Goal: Obtain resource: Download file/media

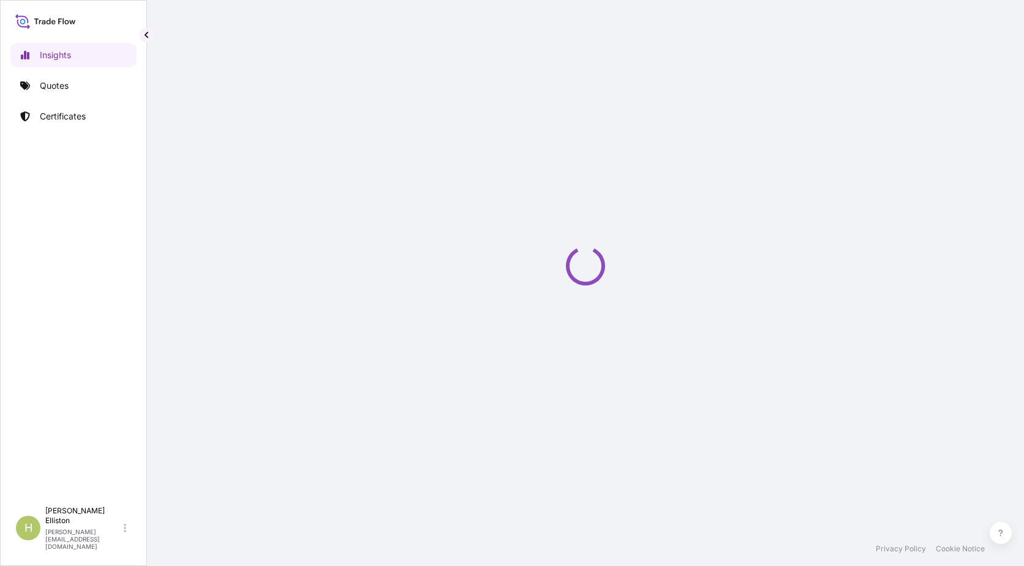
select select "2025"
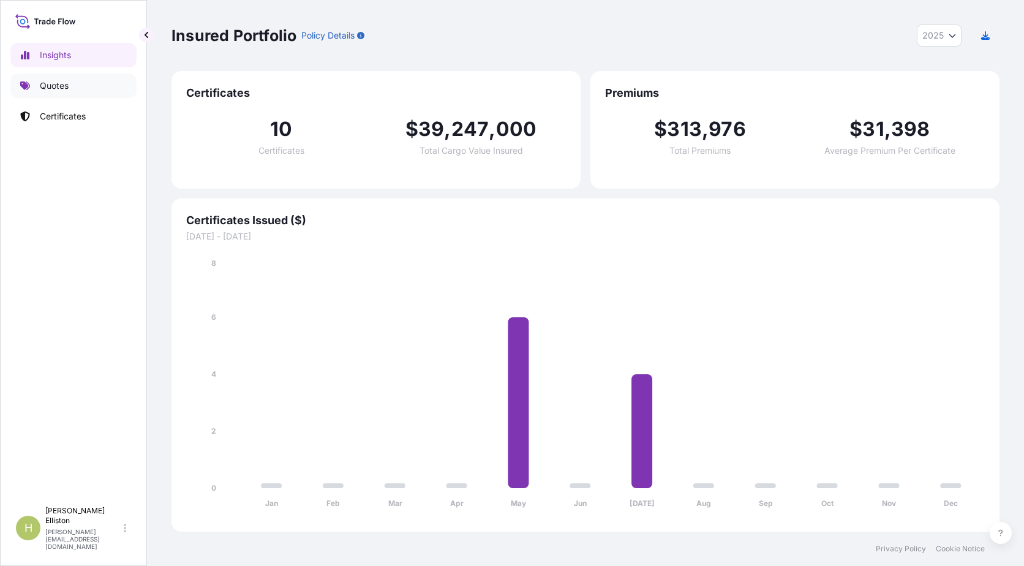
click at [58, 92] on link "Quotes" at bounding box center [73, 85] width 126 height 24
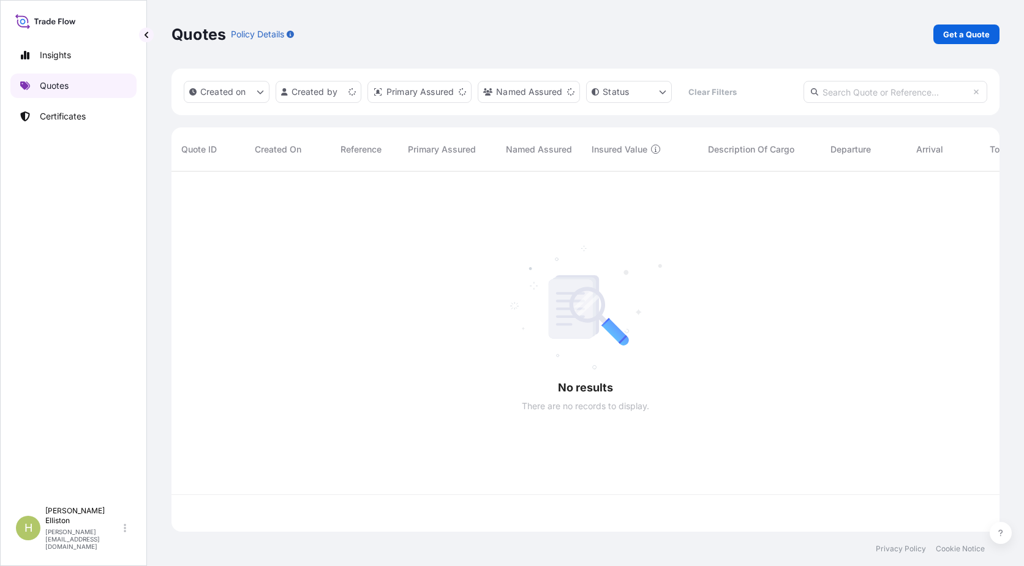
scroll to position [358, 819]
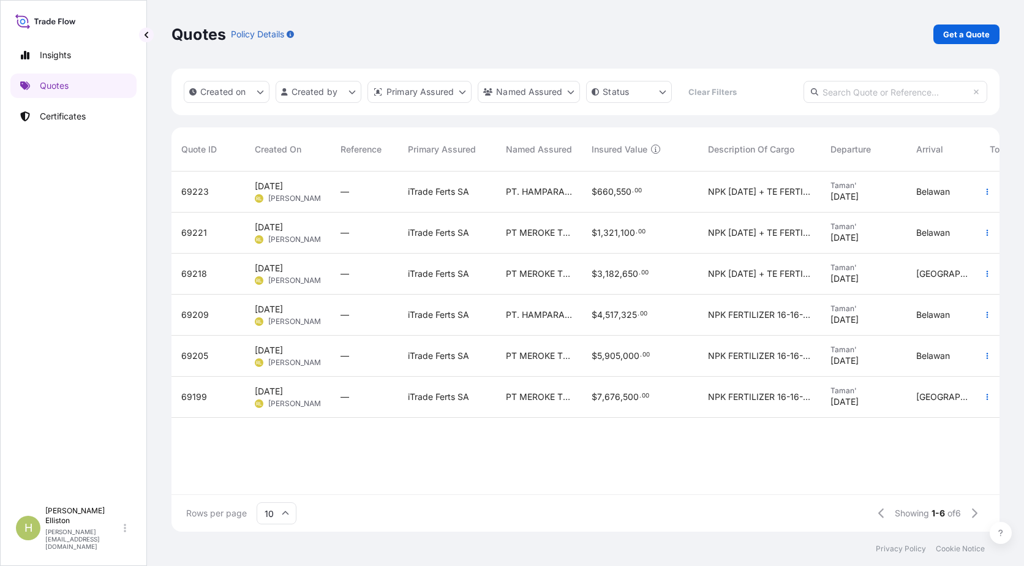
click at [284, 194] on span "Reha Leventoglu" at bounding box center [297, 199] width 59 height 10
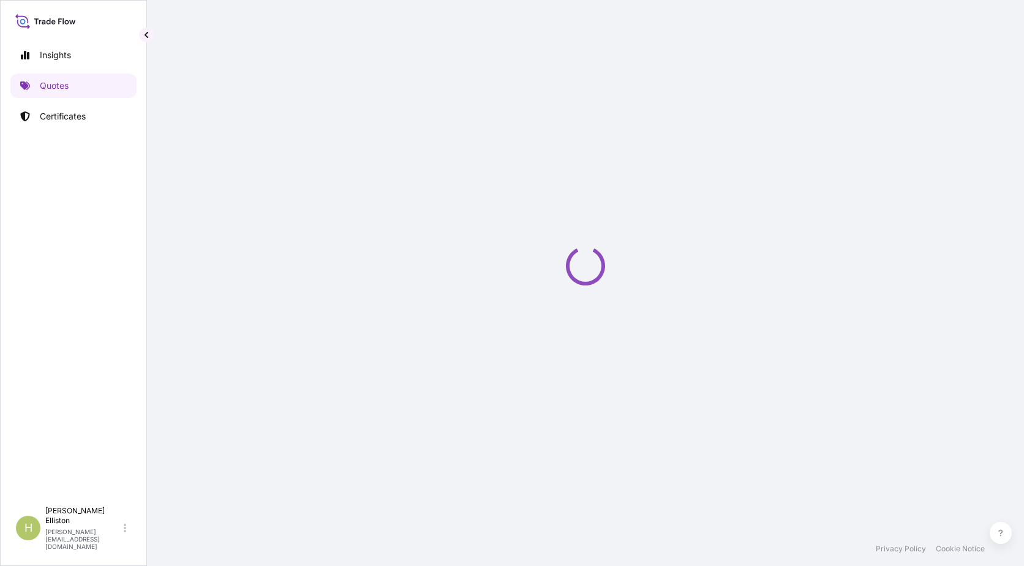
select select "Sea"
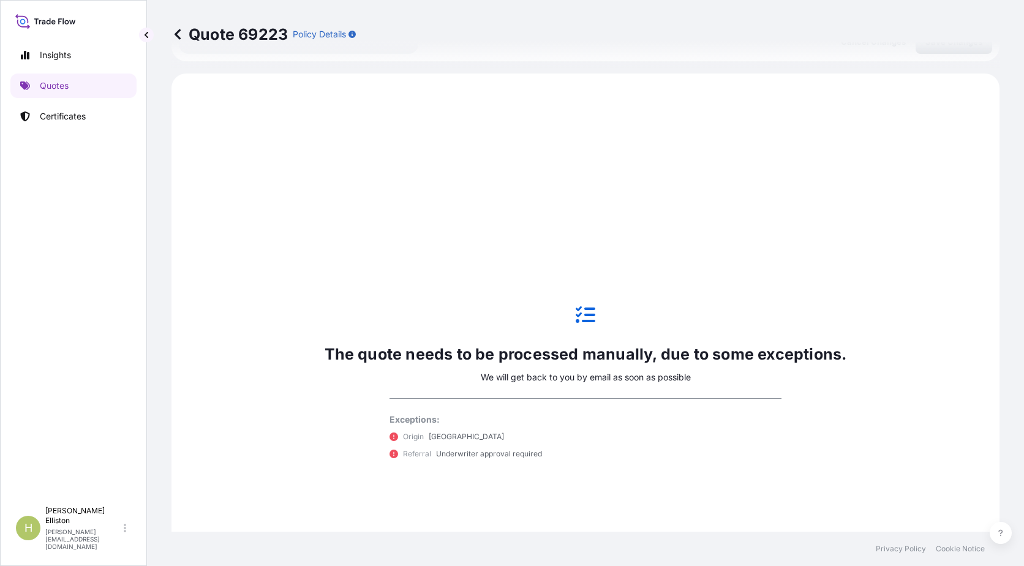
scroll to position [420, 0]
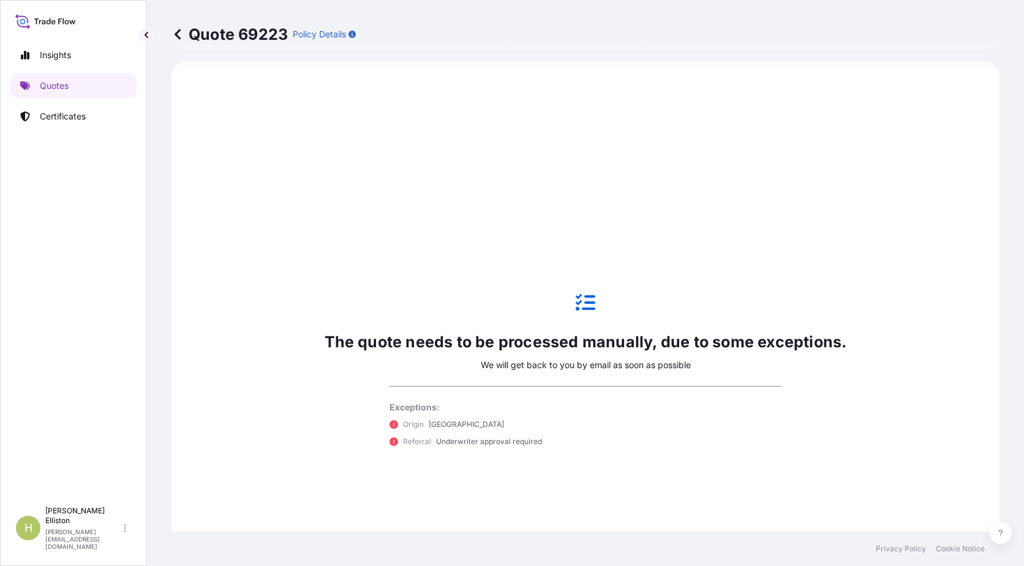
select select "32159"
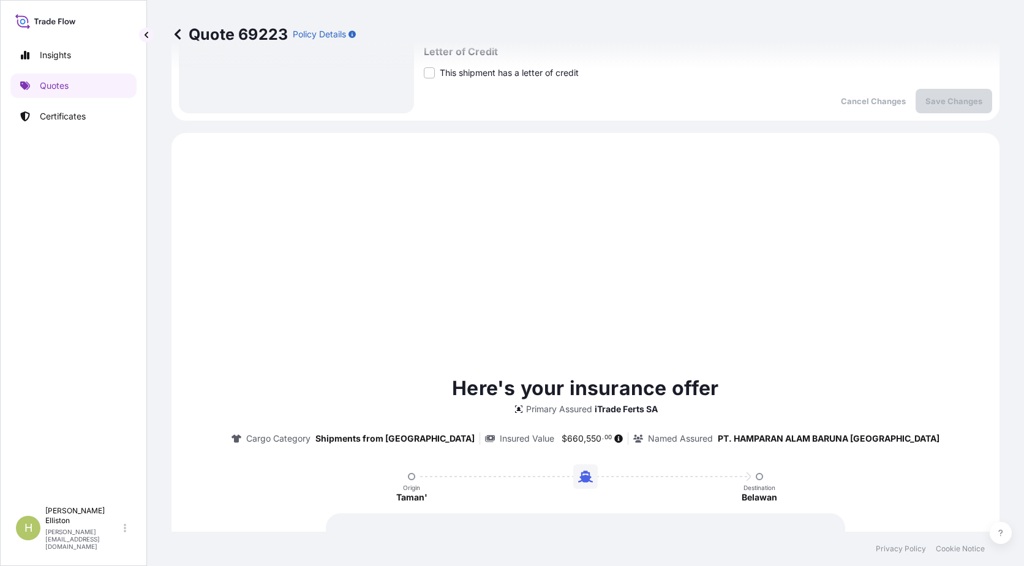
scroll to position [466, 0]
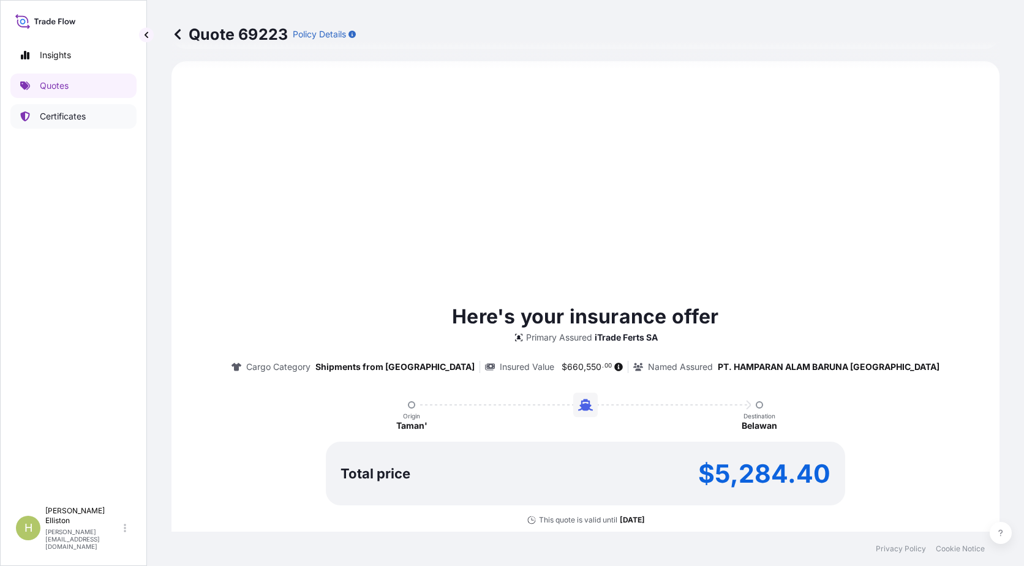
click at [67, 117] on p "Certificates" at bounding box center [63, 116] width 46 height 12
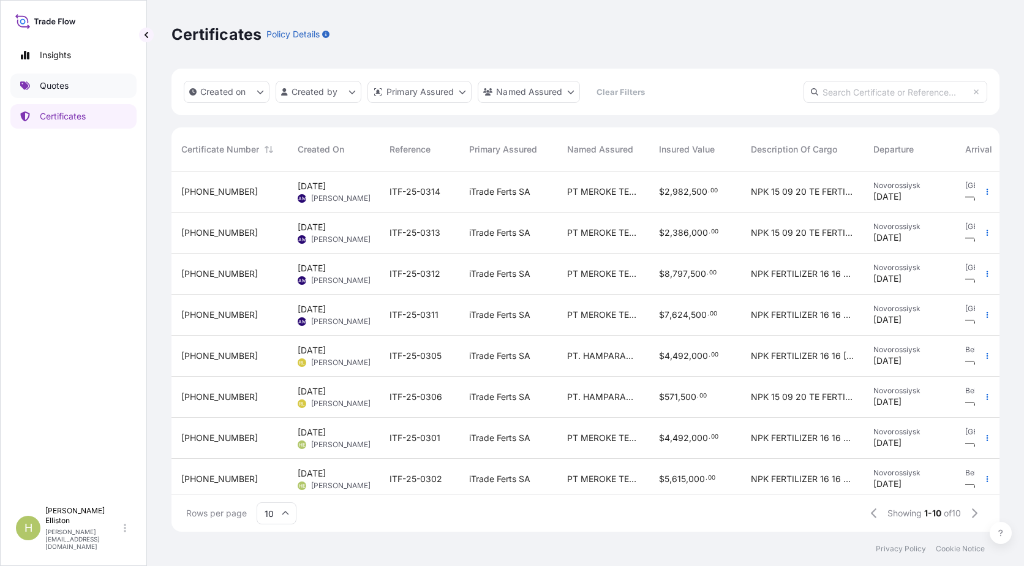
click at [62, 86] on p "Quotes" at bounding box center [54, 86] width 29 height 12
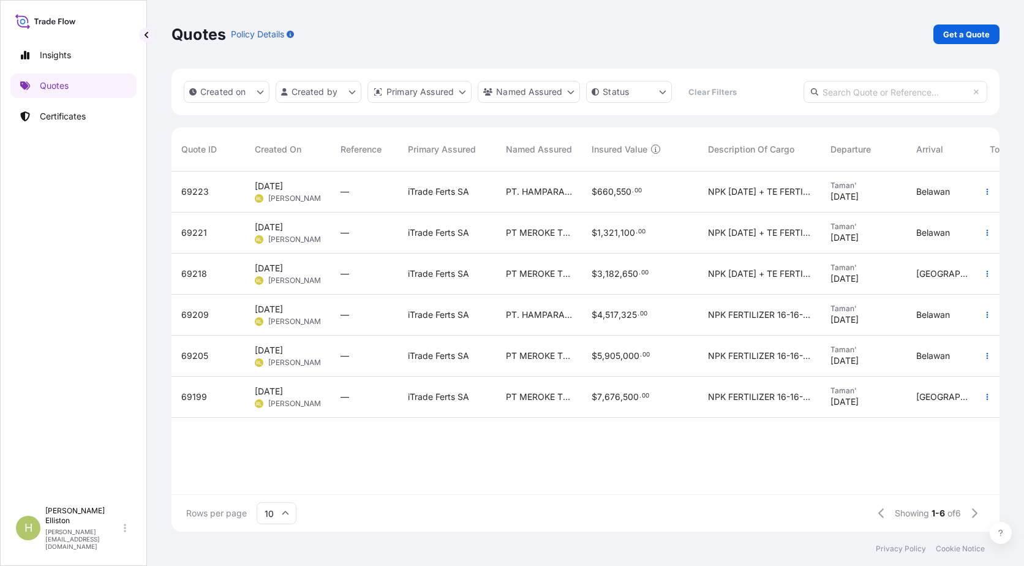
click at [192, 192] on span "69223" at bounding box center [195, 192] width 28 height 12
select select "Sea"
select select "32159"
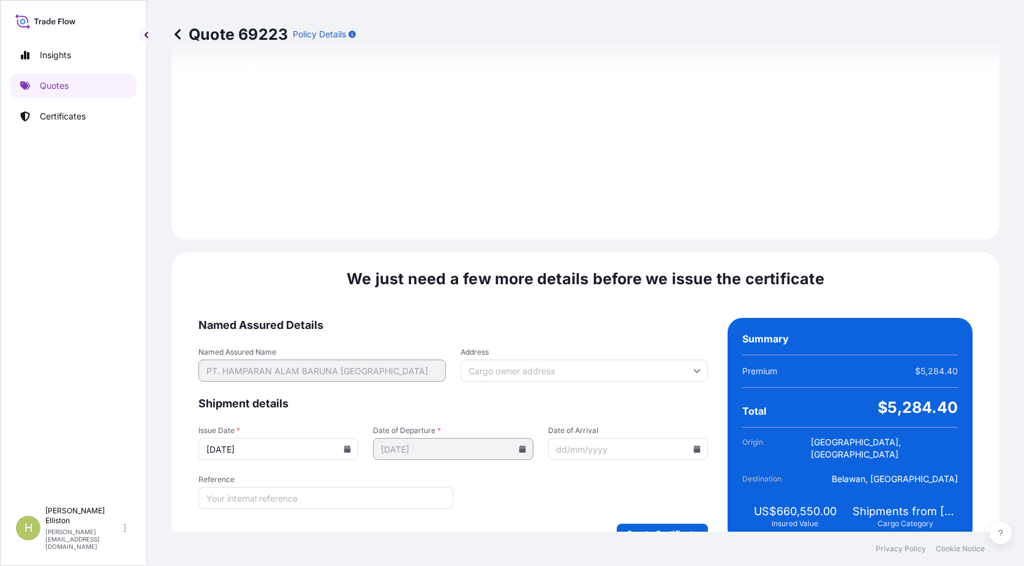
scroll to position [1371, 0]
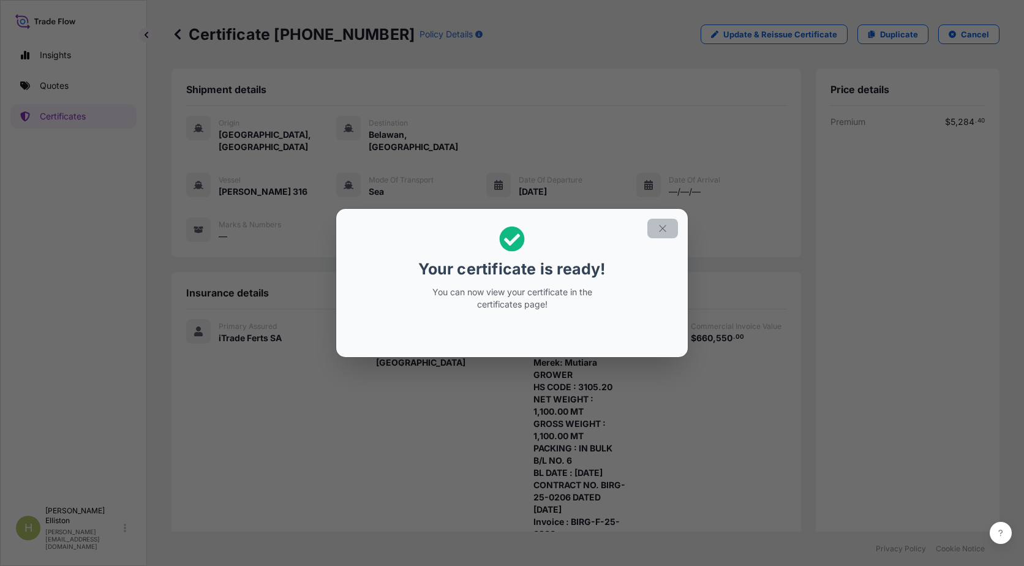
click at [660, 223] on icon "button" at bounding box center [662, 228] width 11 height 11
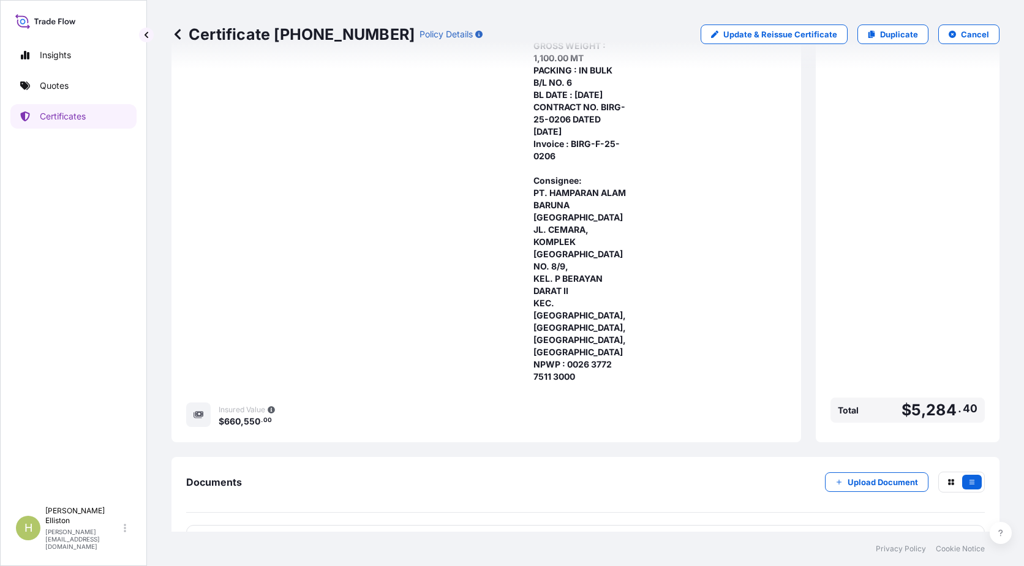
scroll to position [381, 0]
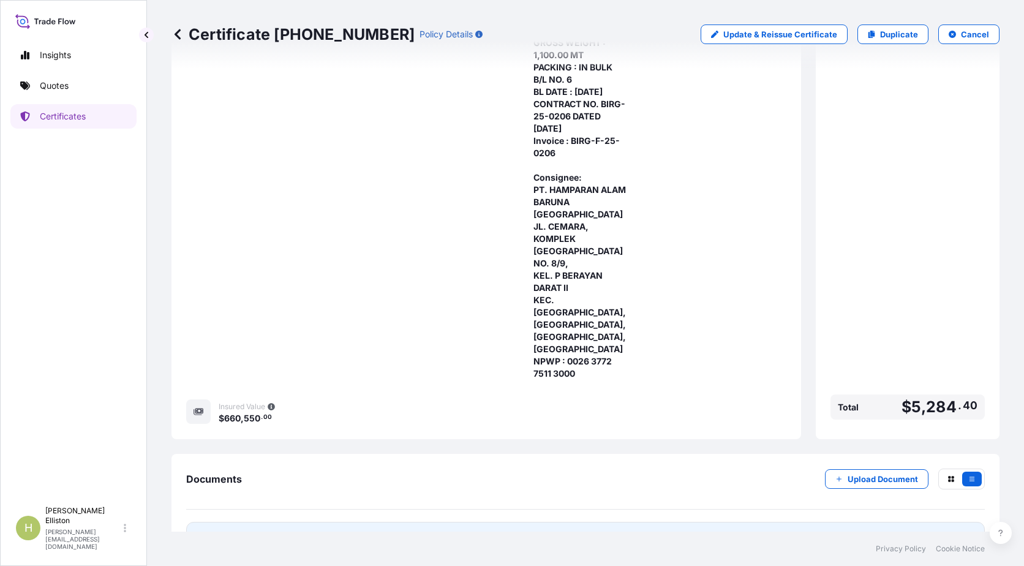
click at [243, 532] on span "Certificate" at bounding box center [241, 538] width 44 height 12
click at [59, 88] on p "Quotes" at bounding box center [54, 86] width 29 height 12
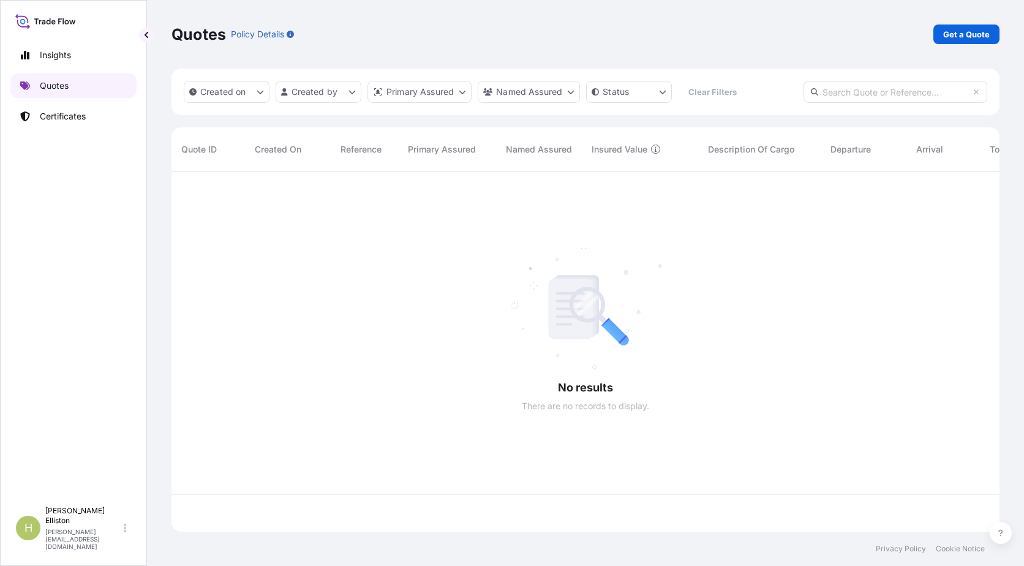
scroll to position [358, 819]
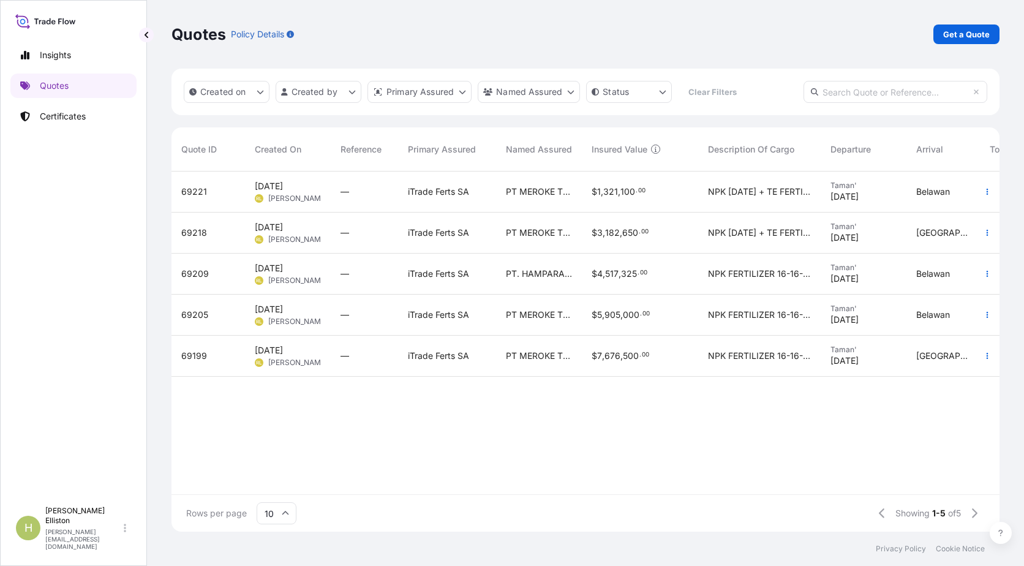
click at [200, 191] on span "69221" at bounding box center [194, 192] width 26 height 12
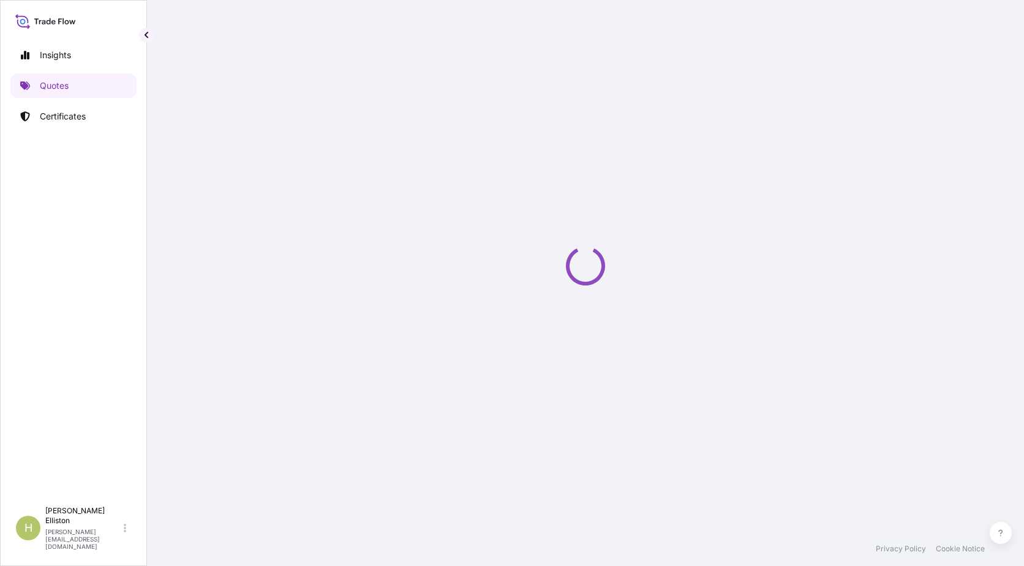
select select "Sea"
select select "32159"
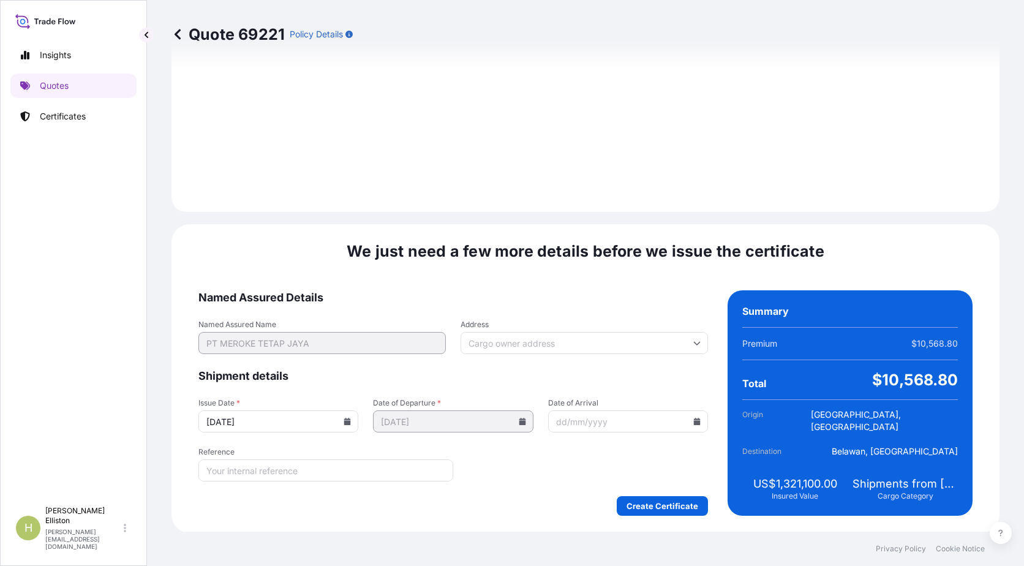
scroll to position [1371, 0]
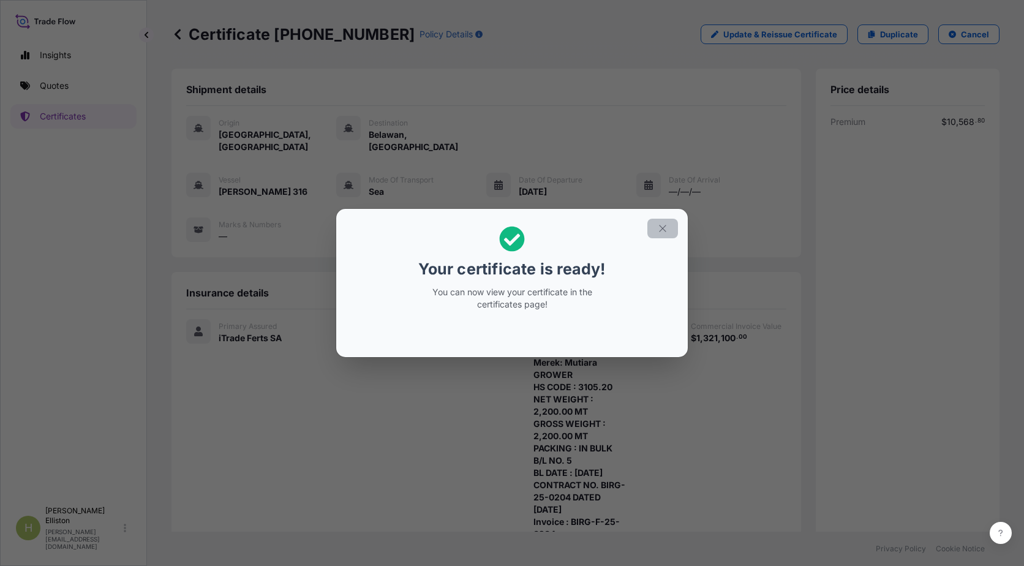
click at [659, 232] on icon "button" at bounding box center [662, 228] width 11 height 11
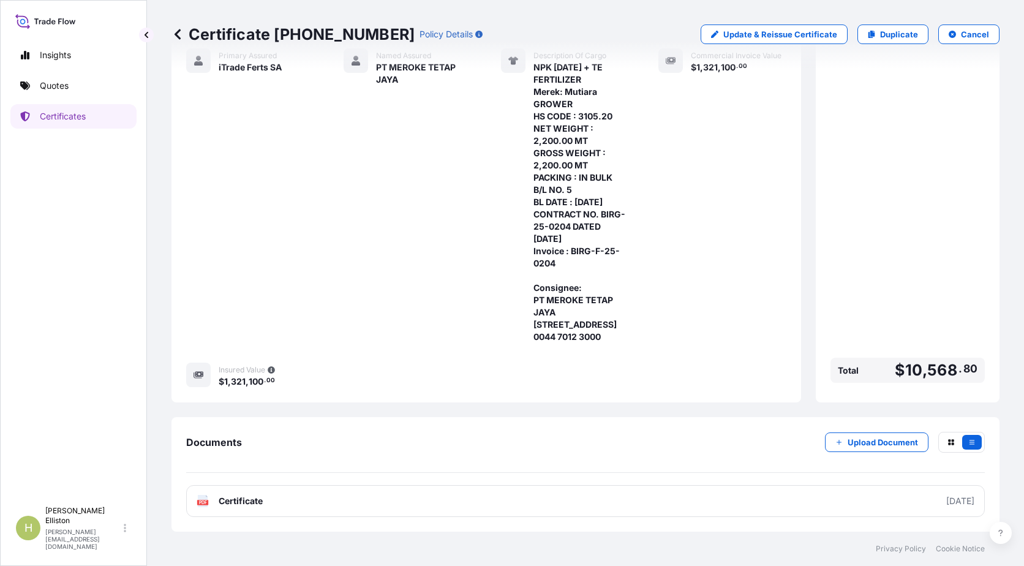
scroll to position [320, 0]
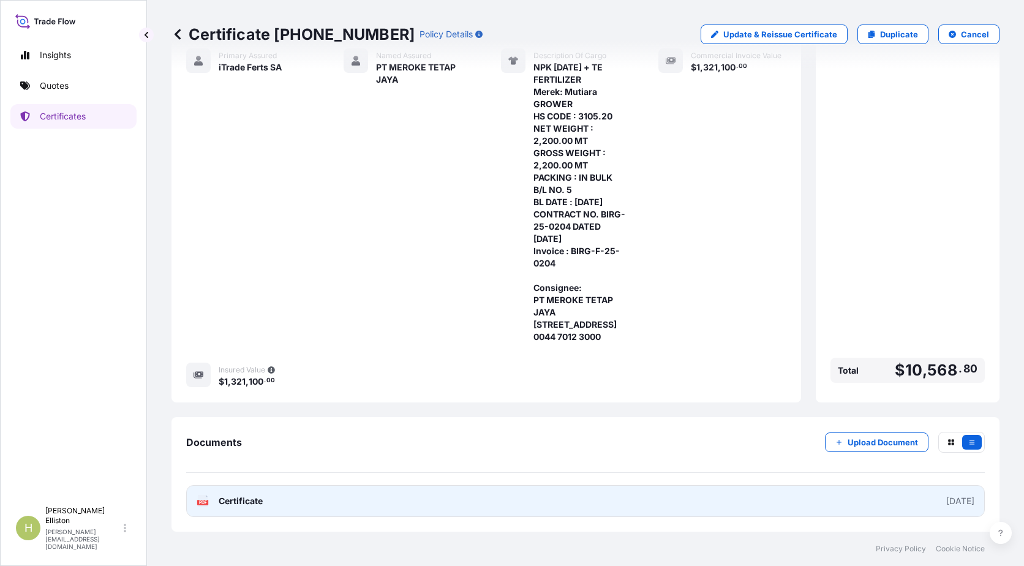
click at [293, 500] on link "PDF Certificate 2025-09-12" at bounding box center [585, 501] width 799 height 32
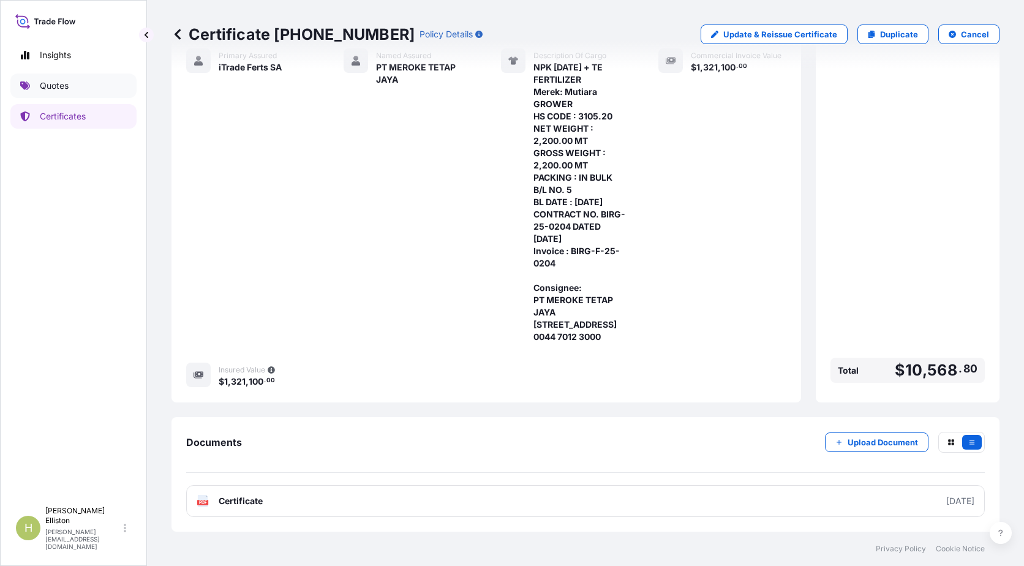
click at [69, 86] on p "Quotes" at bounding box center [54, 86] width 29 height 12
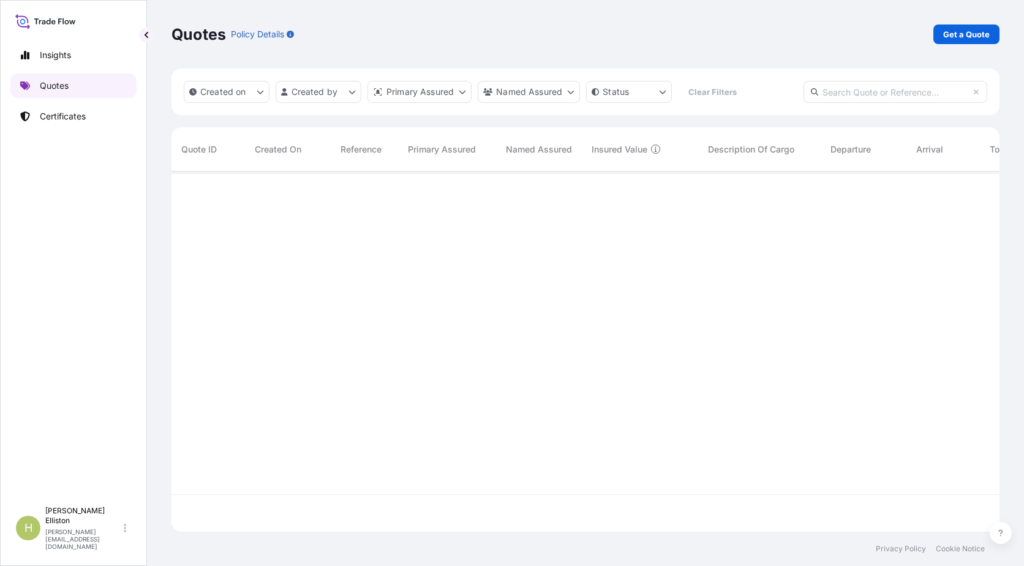
scroll to position [358, 819]
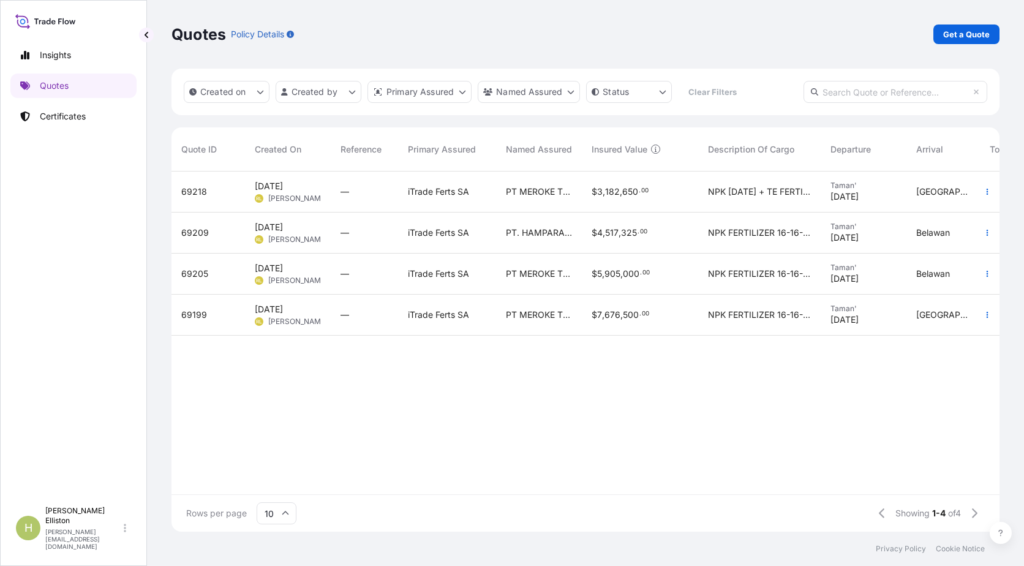
click at [198, 195] on span "69218" at bounding box center [194, 192] width 26 height 12
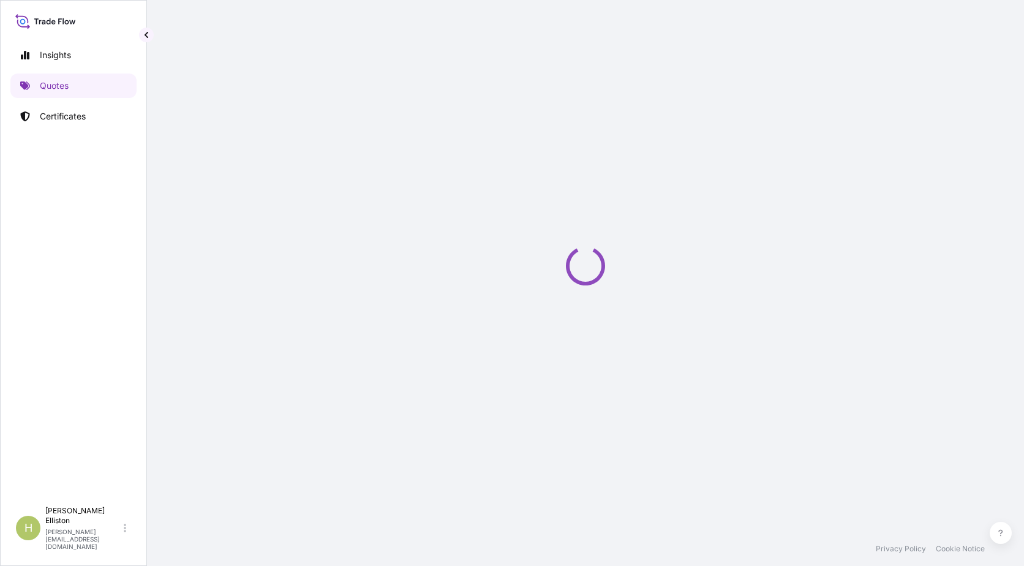
select select "Sea"
select select "32159"
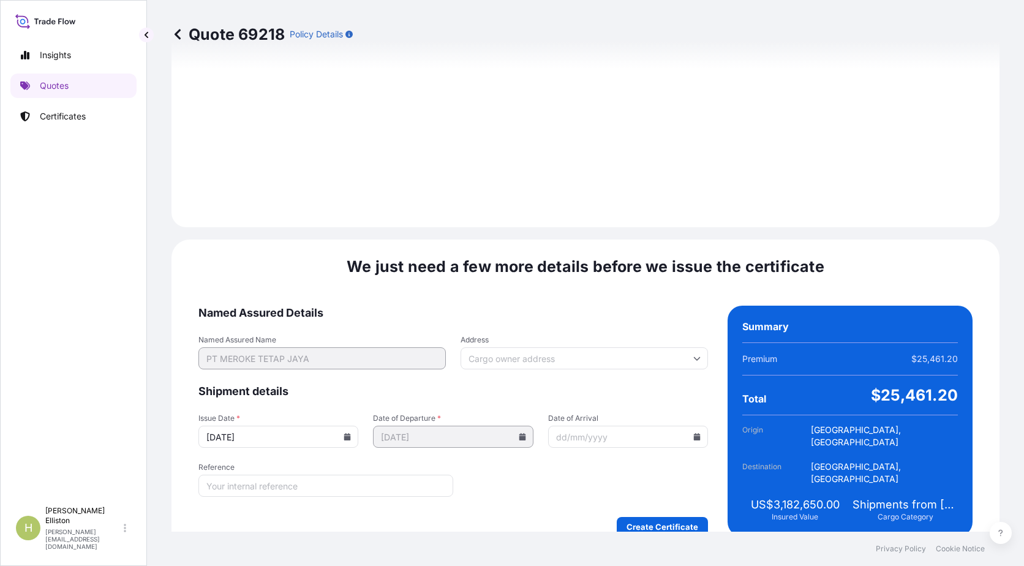
scroll to position [1371, 0]
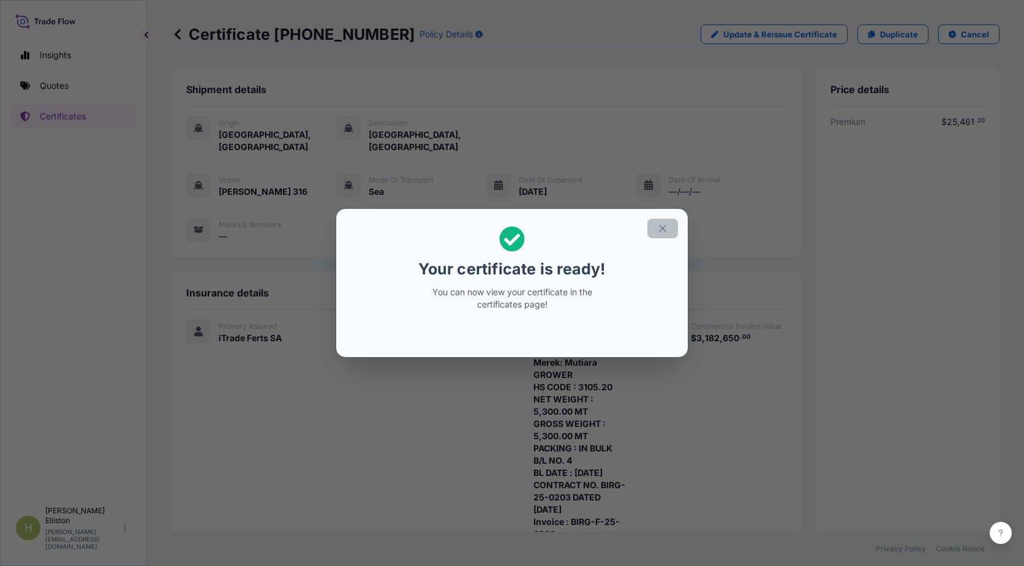
click at [665, 232] on icon "button" at bounding box center [662, 228] width 11 height 11
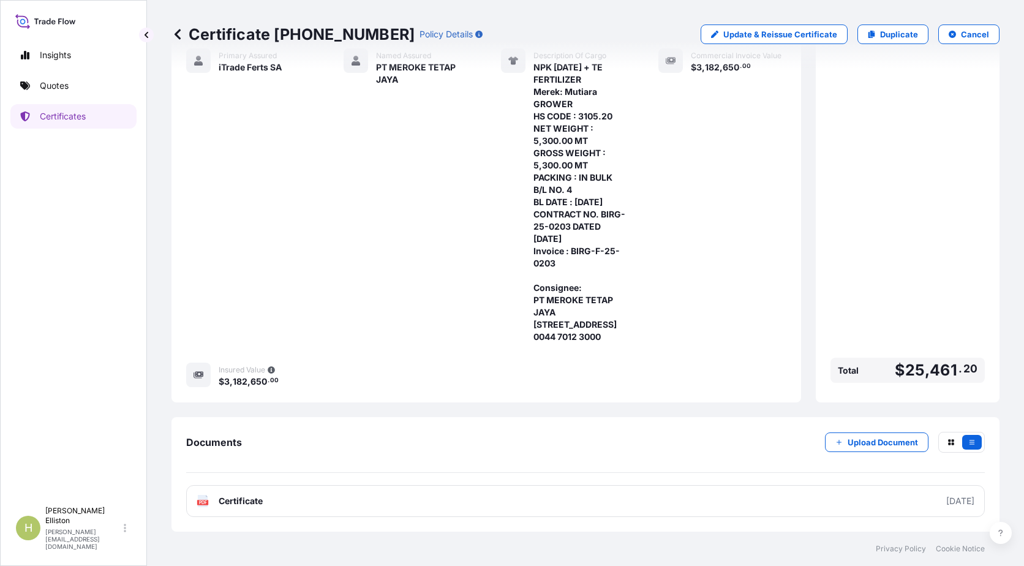
scroll to position [320, 0]
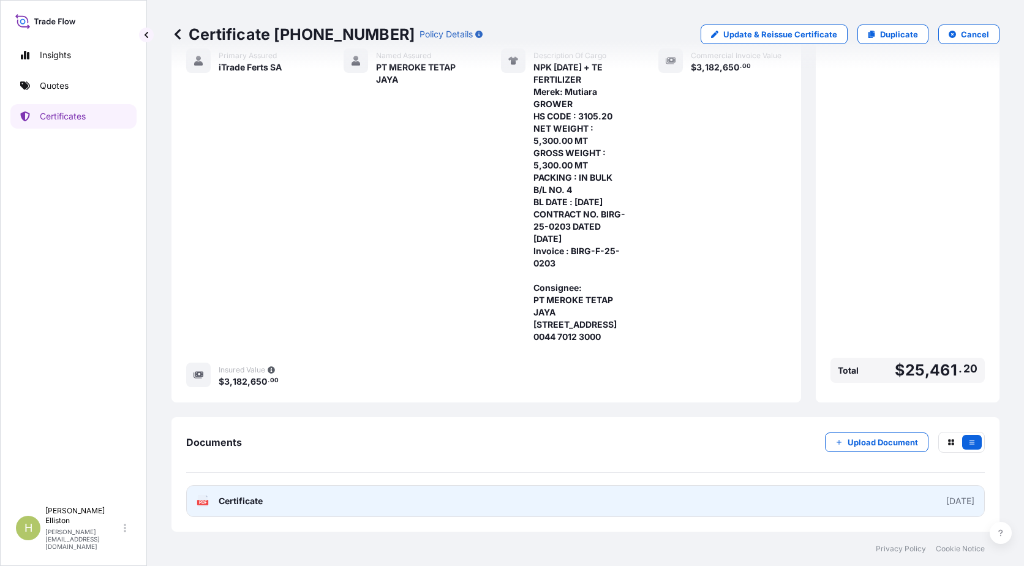
click at [612, 506] on link "PDF Certificate 2025-09-12" at bounding box center [585, 501] width 799 height 32
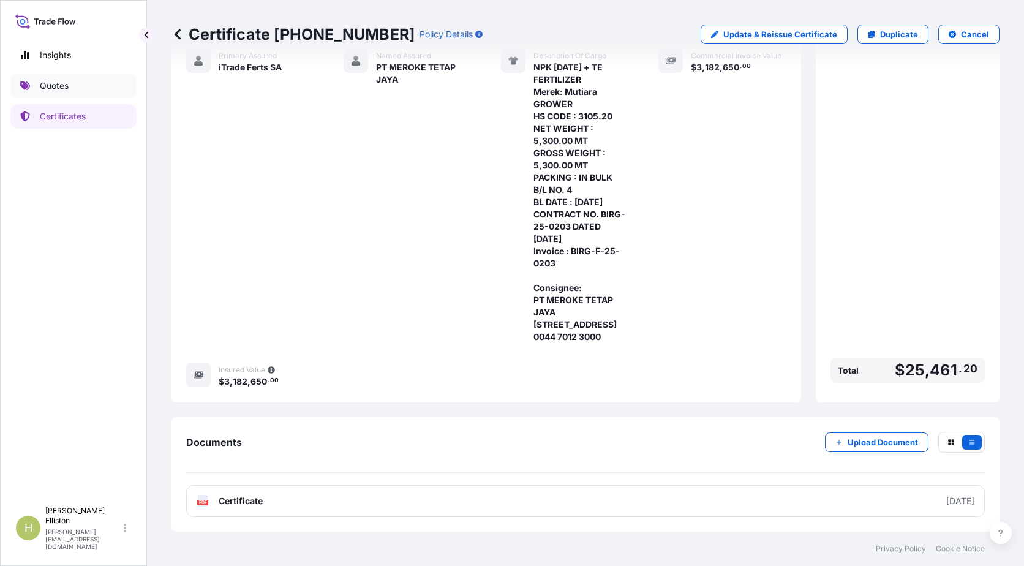
click at [51, 87] on p "Quotes" at bounding box center [54, 86] width 29 height 12
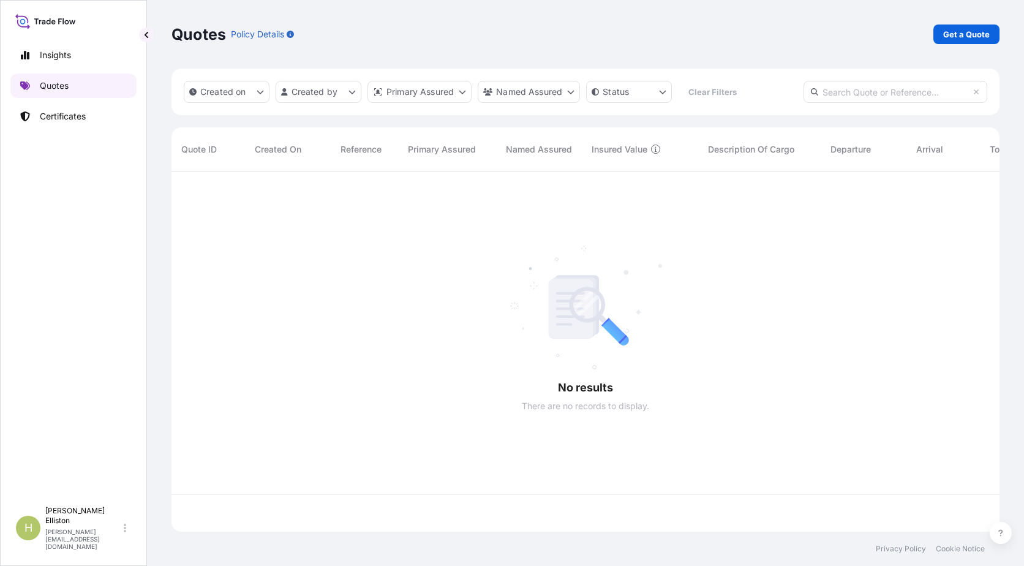
scroll to position [358, 819]
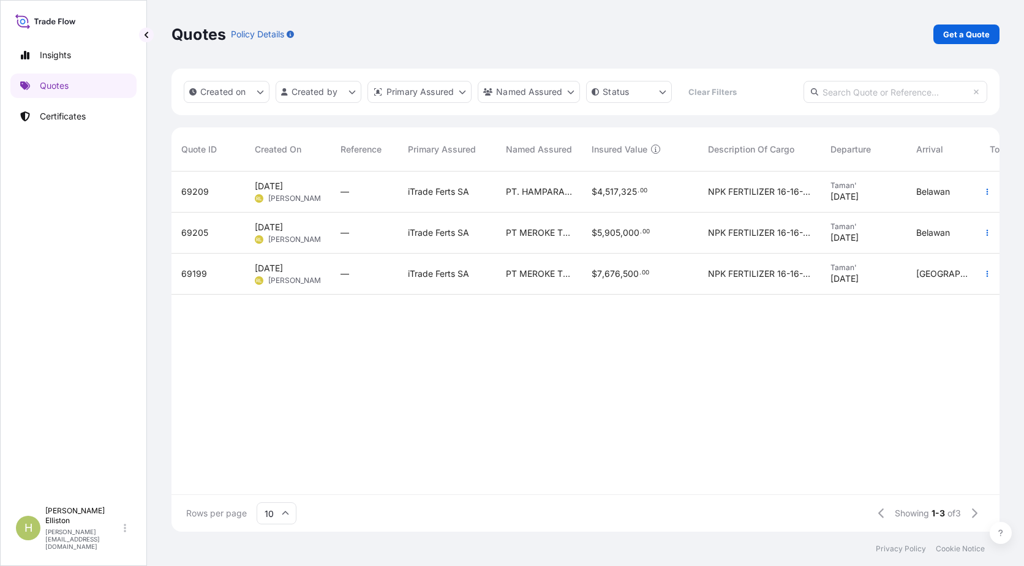
click at [195, 193] on span "69209" at bounding box center [195, 192] width 28 height 12
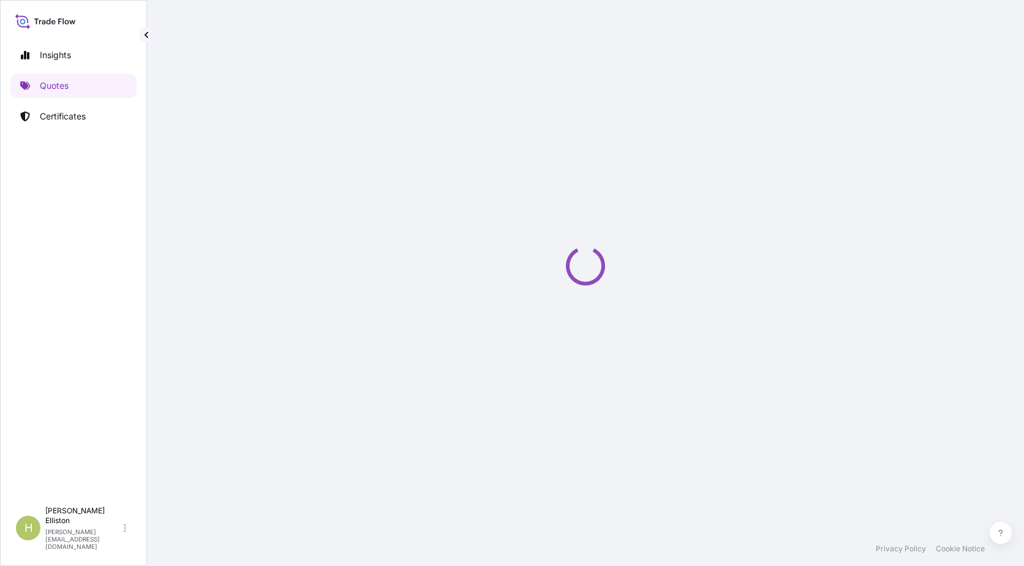
select select "Sea"
select select "32159"
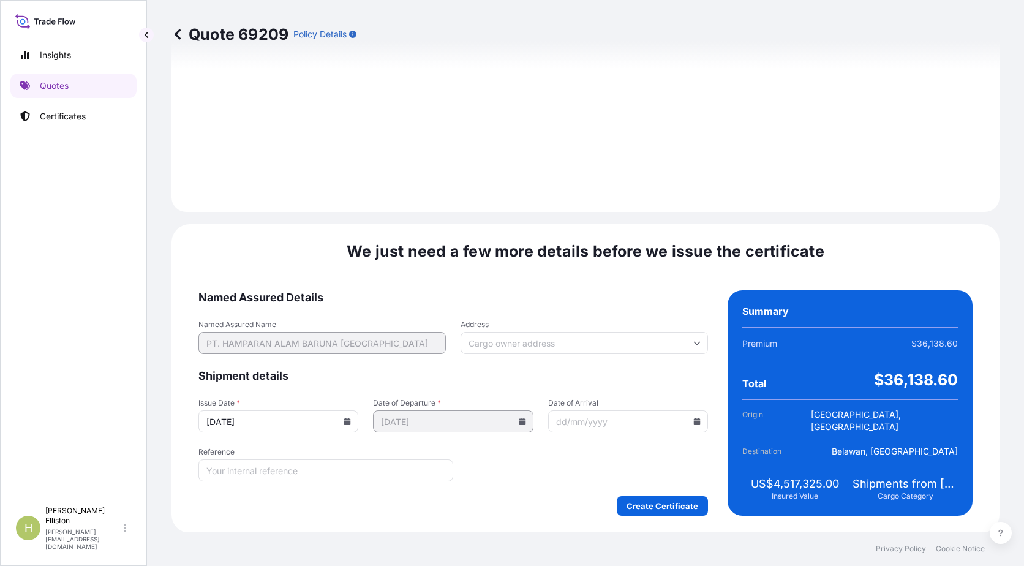
scroll to position [1371, 0]
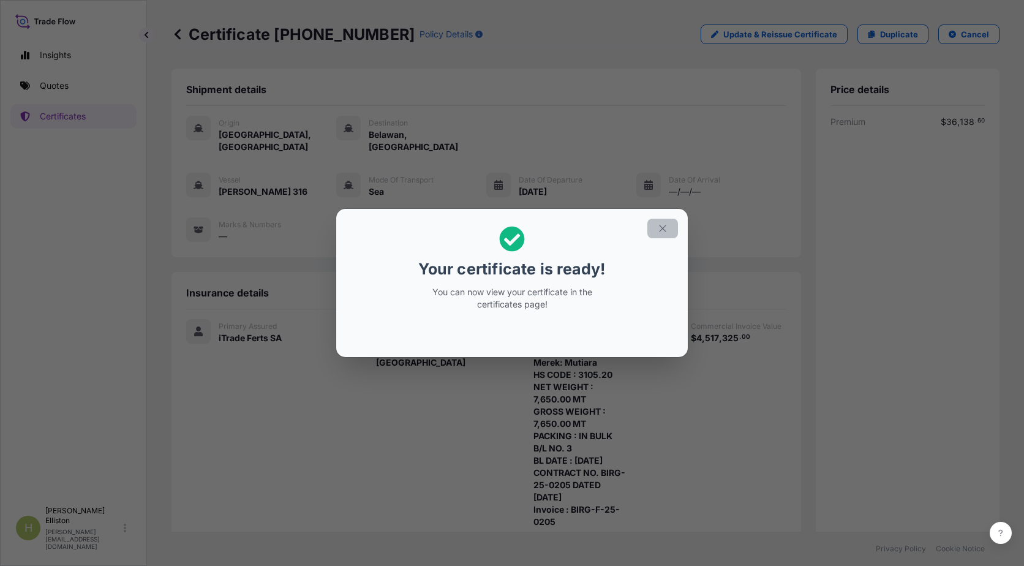
click at [658, 227] on icon "button" at bounding box center [662, 228] width 11 height 11
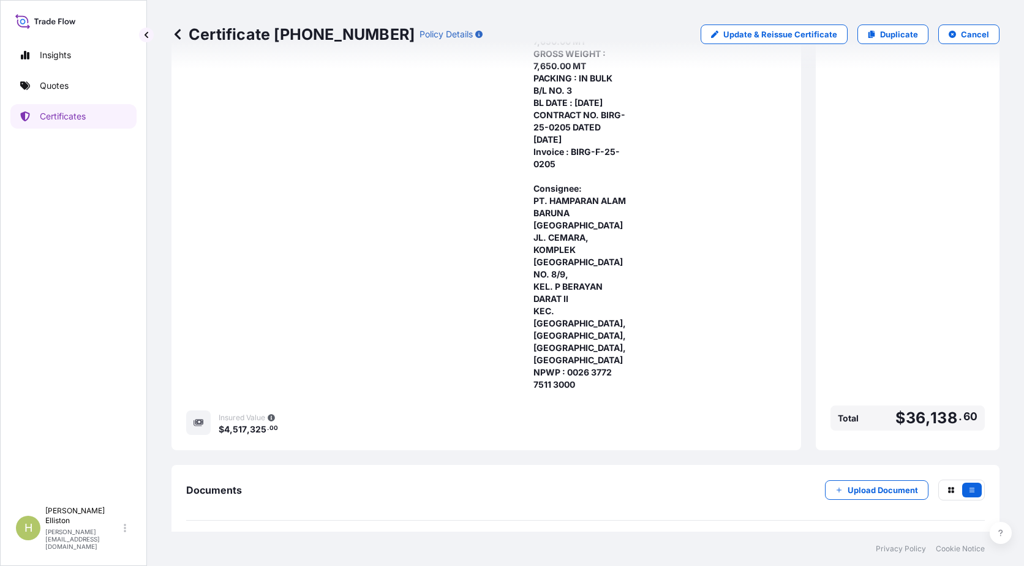
scroll to position [369, 0]
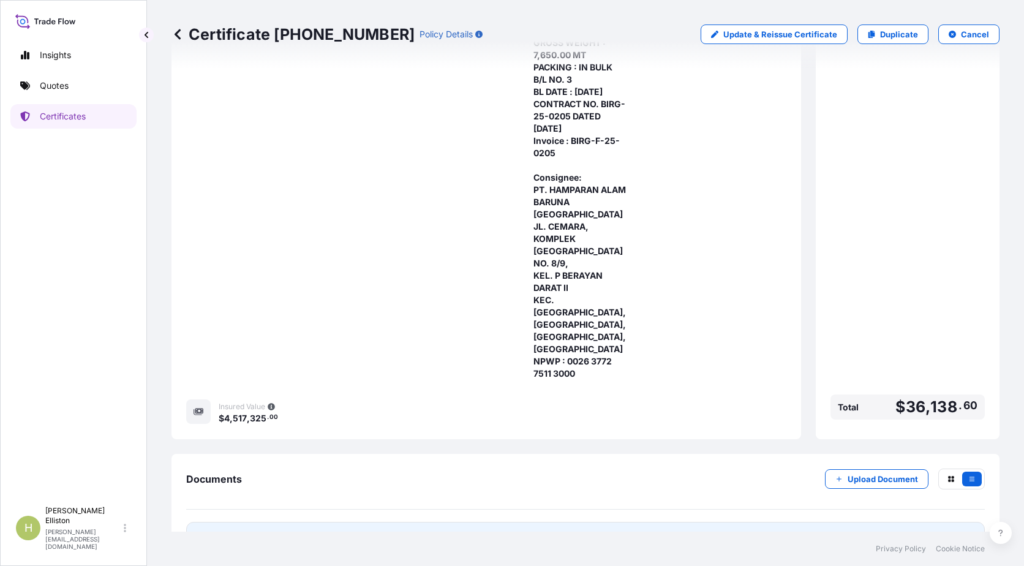
click at [488, 522] on link "PDF Certificate 2025-09-12" at bounding box center [585, 538] width 799 height 32
click at [76, 83] on link "Quotes" at bounding box center [73, 85] width 126 height 24
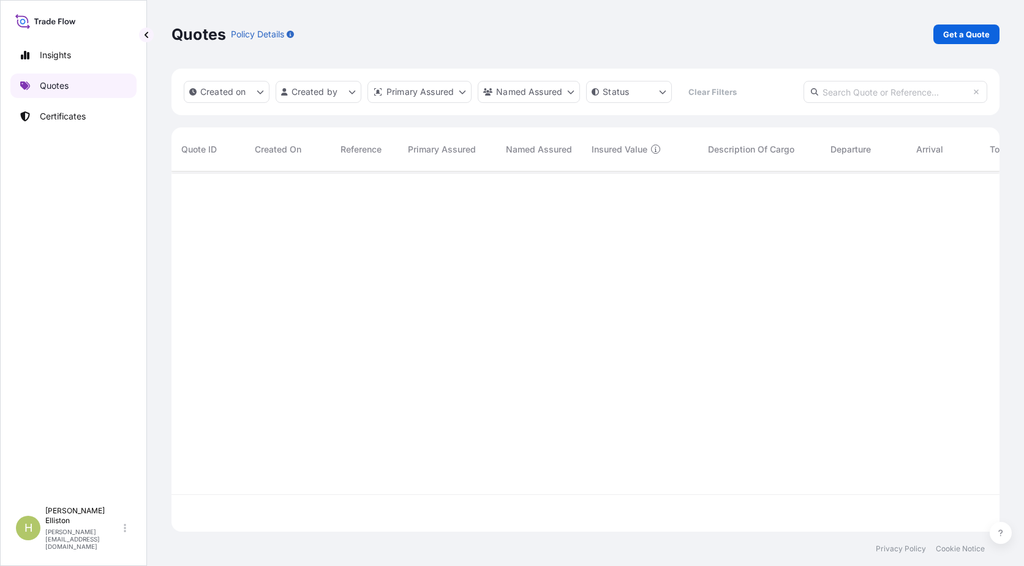
scroll to position [358, 819]
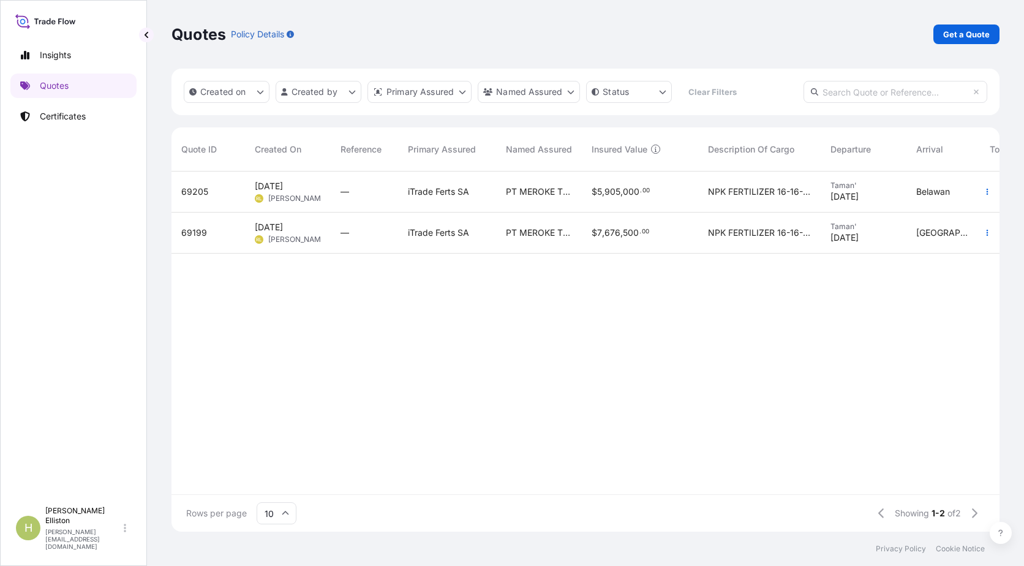
click at [198, 192] on span "69205" at bounding box center [194, 192] width 27 height 12
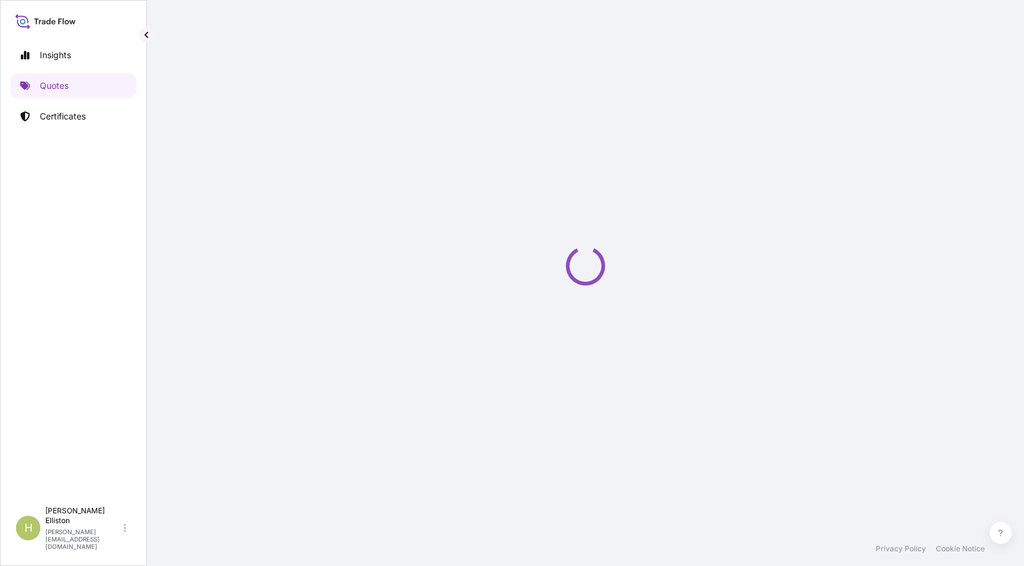
select select "Sea"
select select "32159"
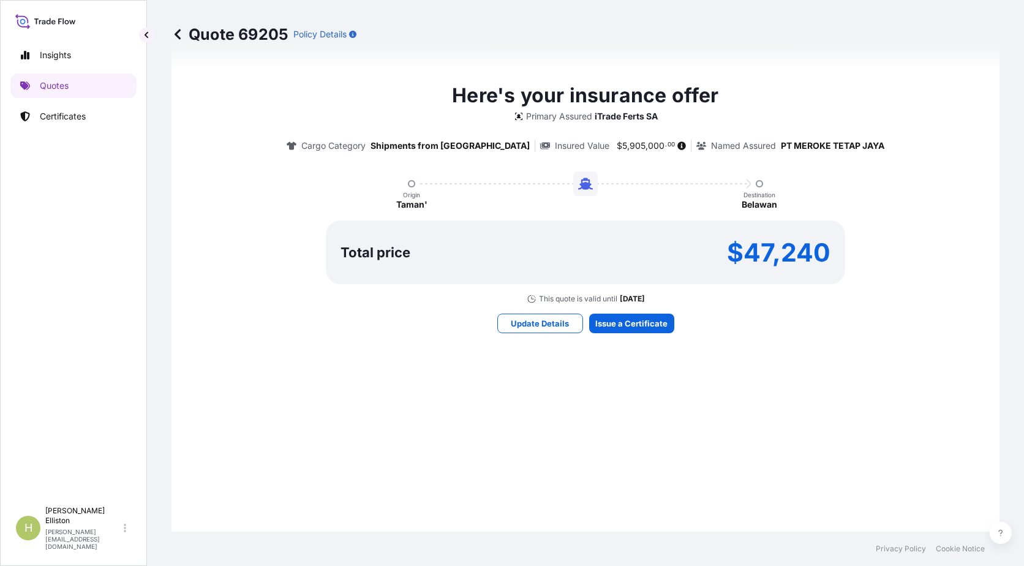
scroll to position [729, 0]
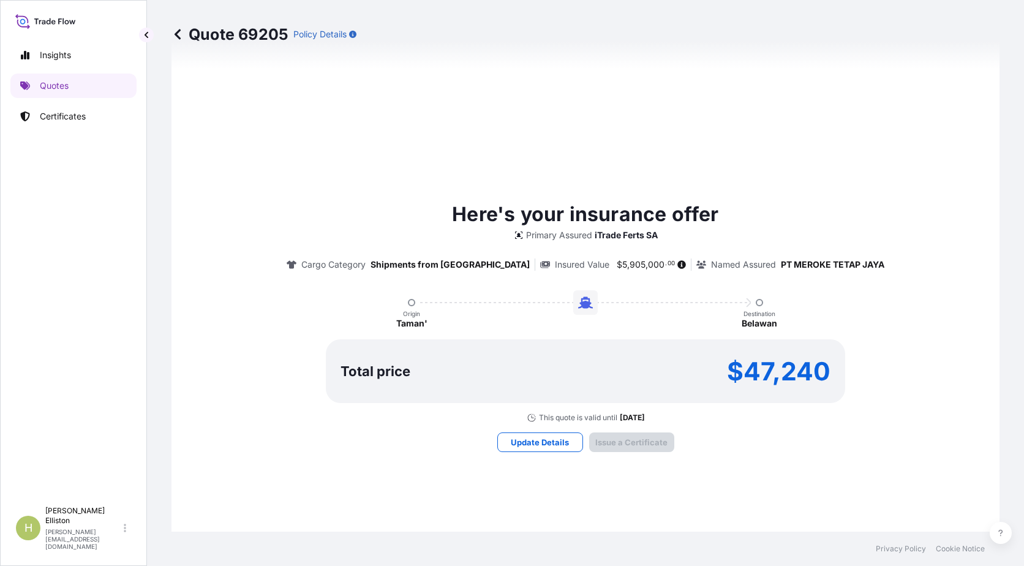
type input "12/09/2025"
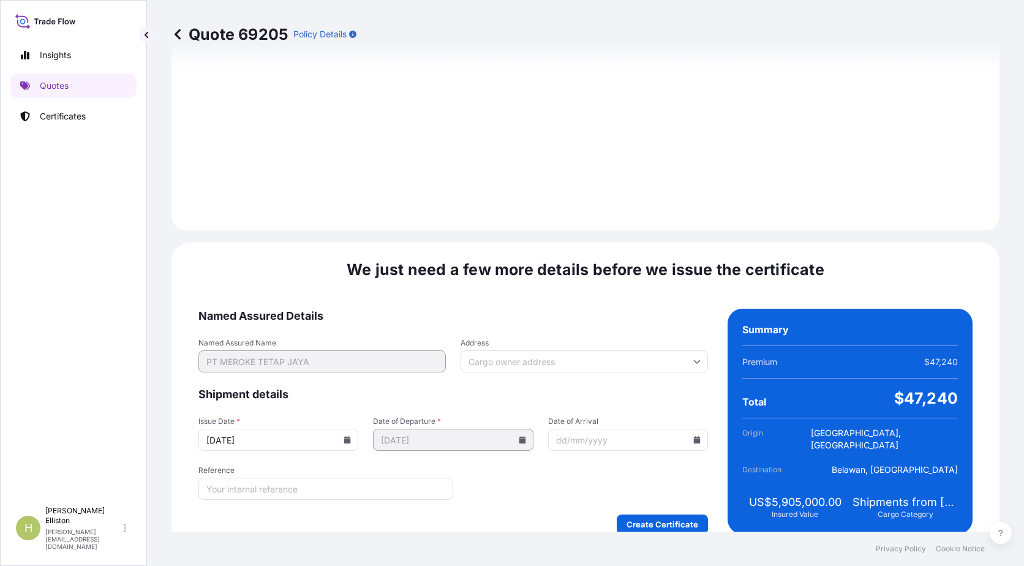
scroll to position [1371, 0]
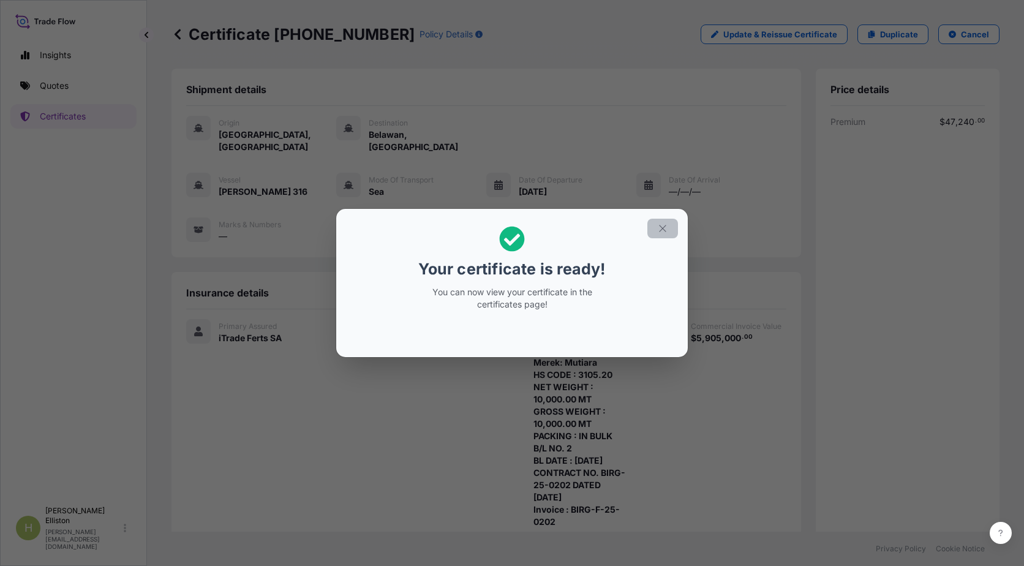
click at [665, 228] on icon "button" at bounding box center [662, 228] width 11 height 11
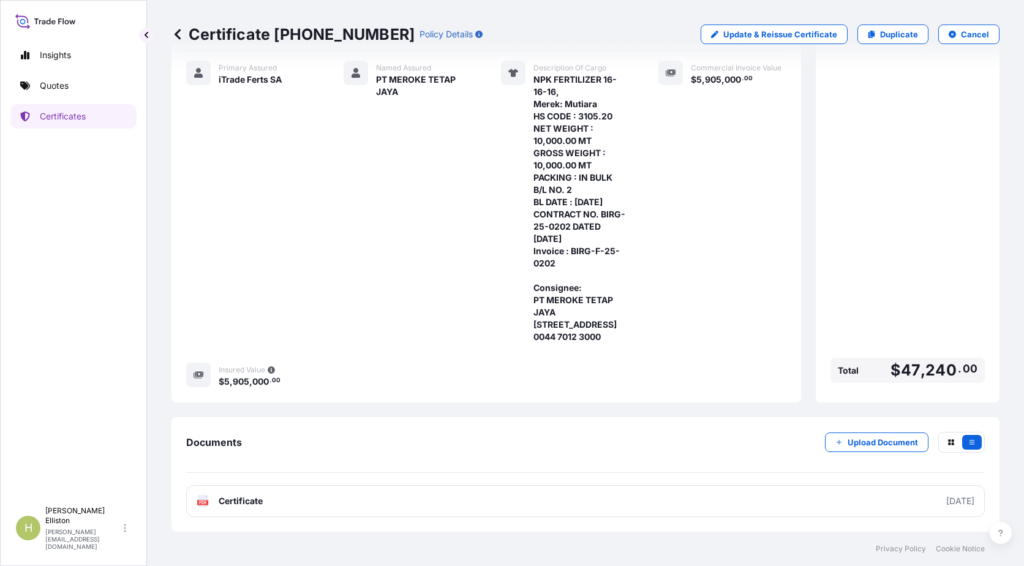
scroll to position [307, 0]
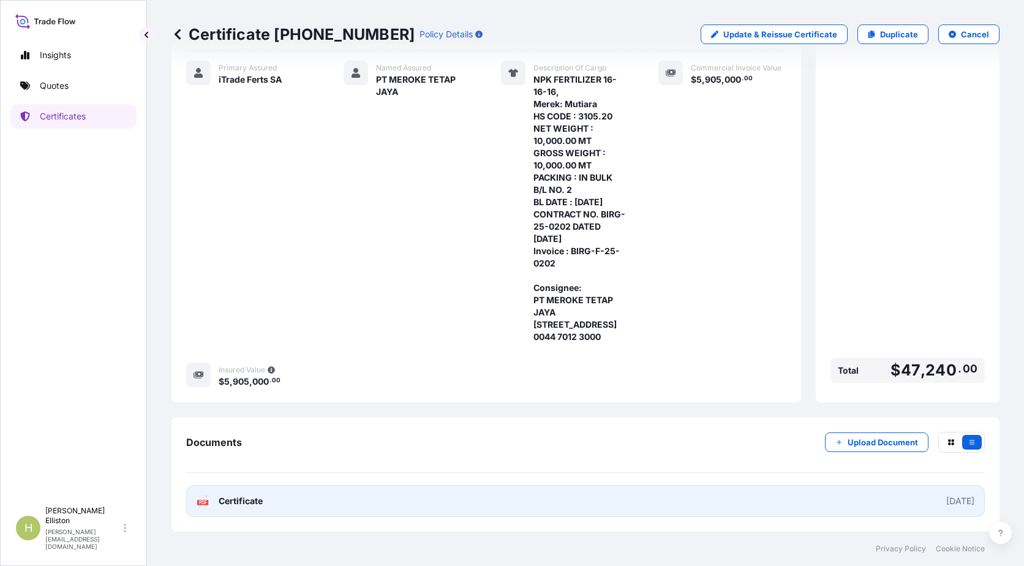
click at [440, 510] on link "PDF Certificate 2025-09-12" at bounding box center [585, 501] width 799 height 32
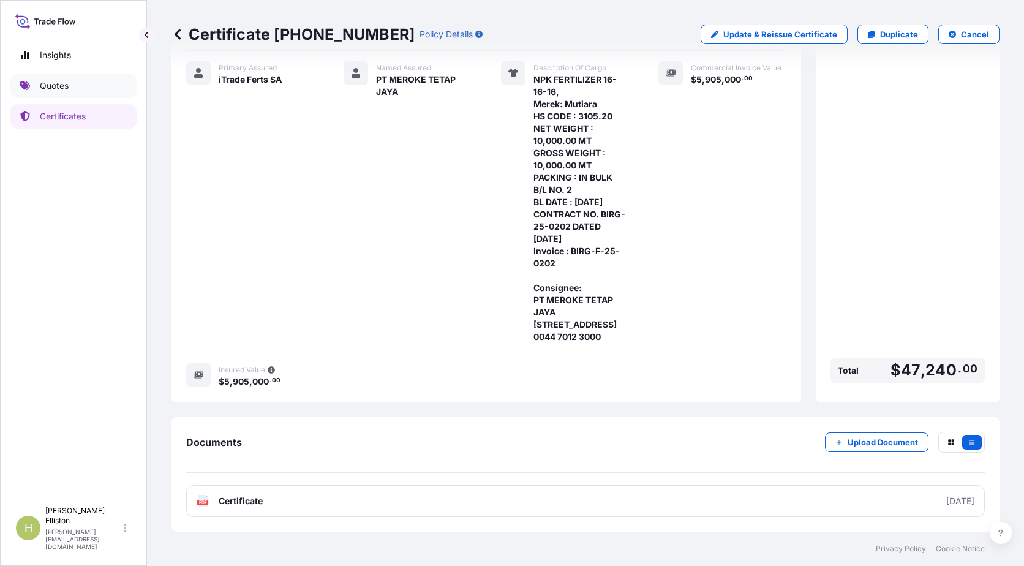
click at [63, 83] on p "Quotes" at bounding box center [54, 86] width 29 height 12
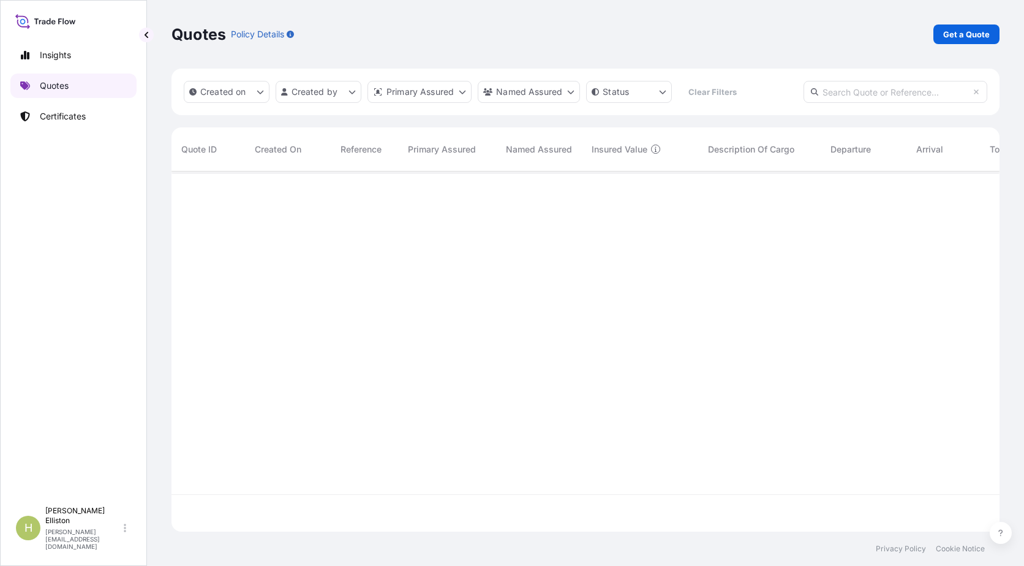
scroll to position [358, 819]
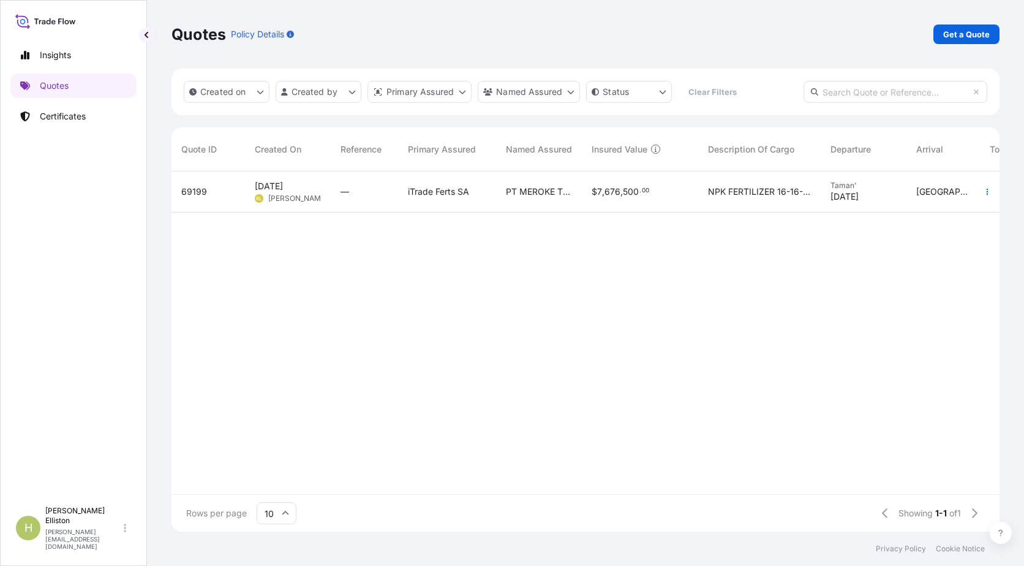
click at [200, 193] on span "69199" at bounding box center [194, 192] width 26 height 12
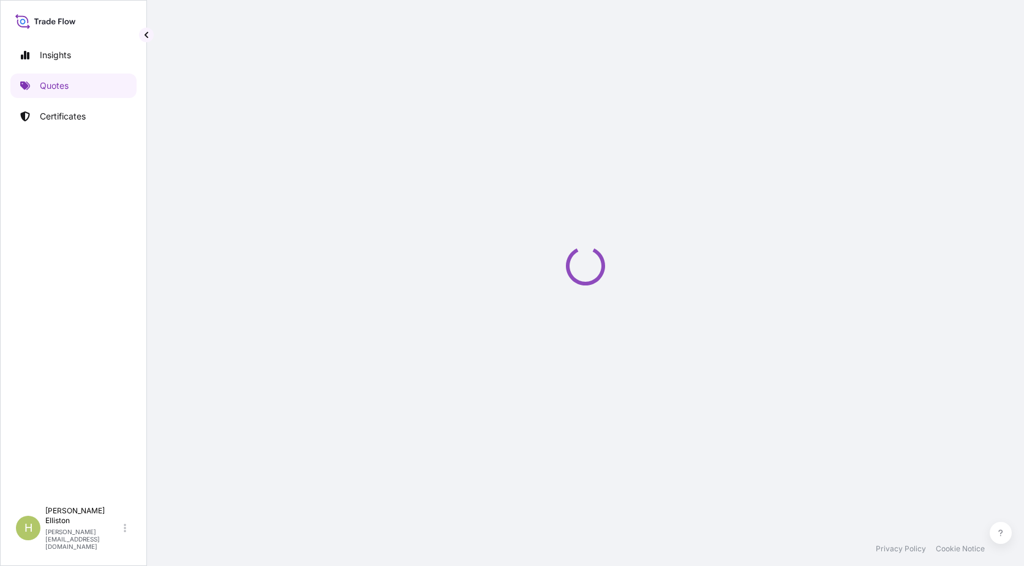
select select "Sea"
select select "32159"
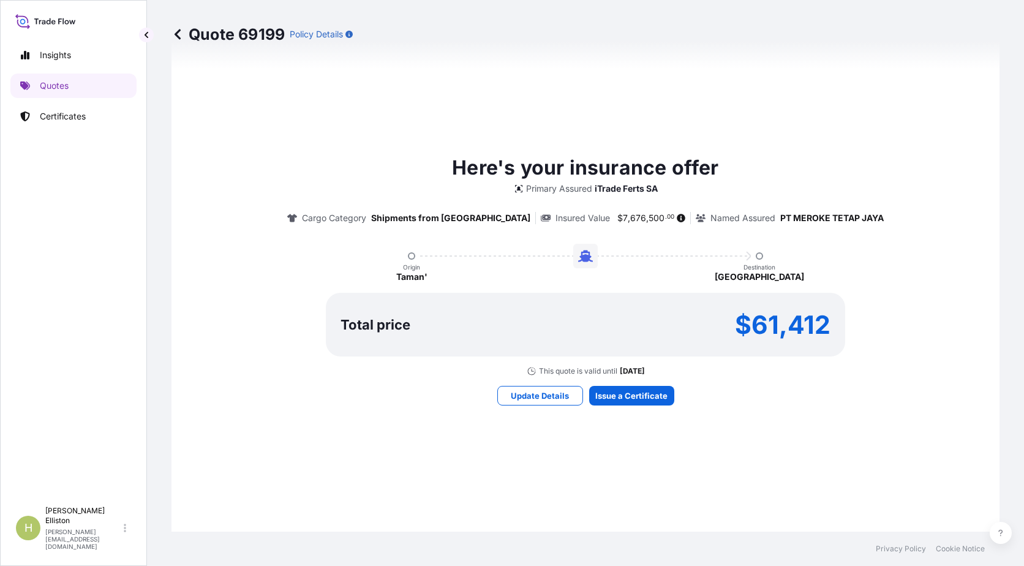
scroll to position [675, 0]
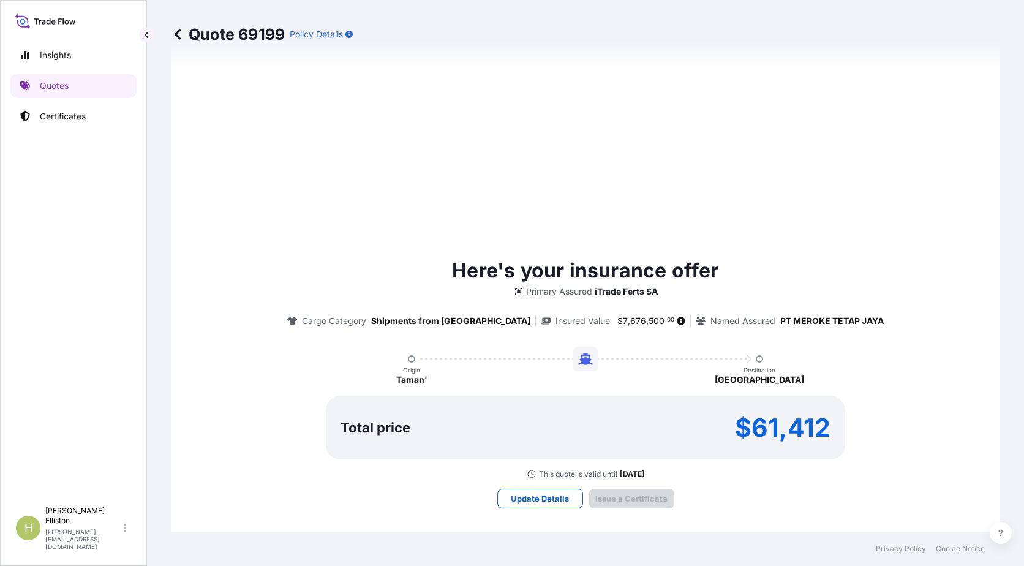
type input "12/09/2025"
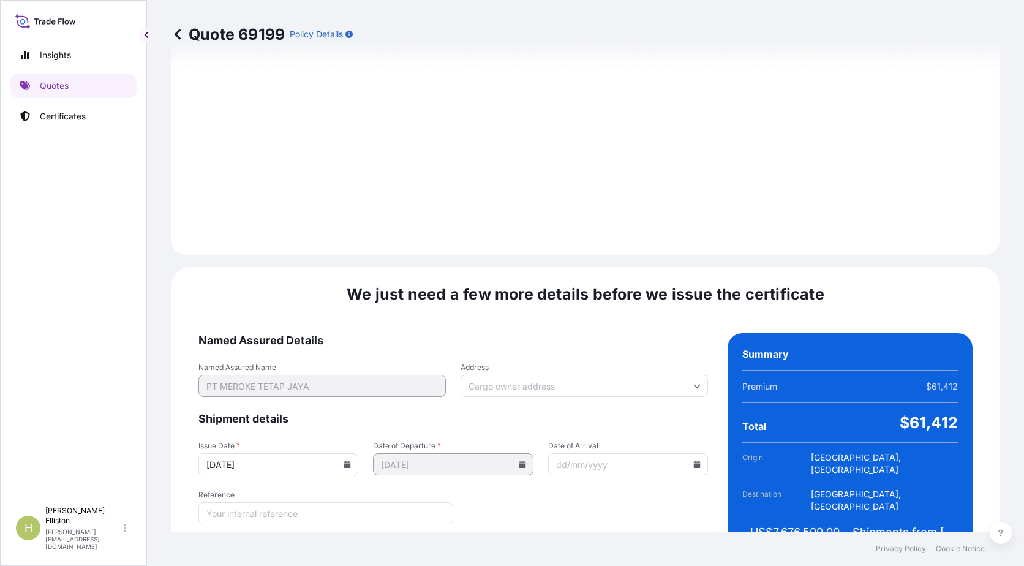
scroll to position [1371, 0]
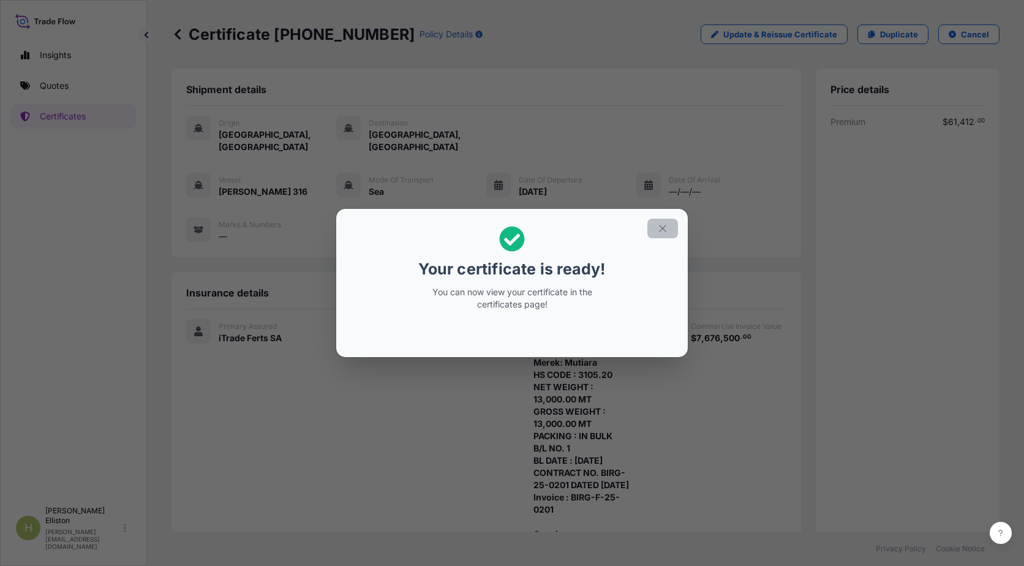
click at [661, 228] on icon "button" at bounding box center [662, 228] width 11 height 11
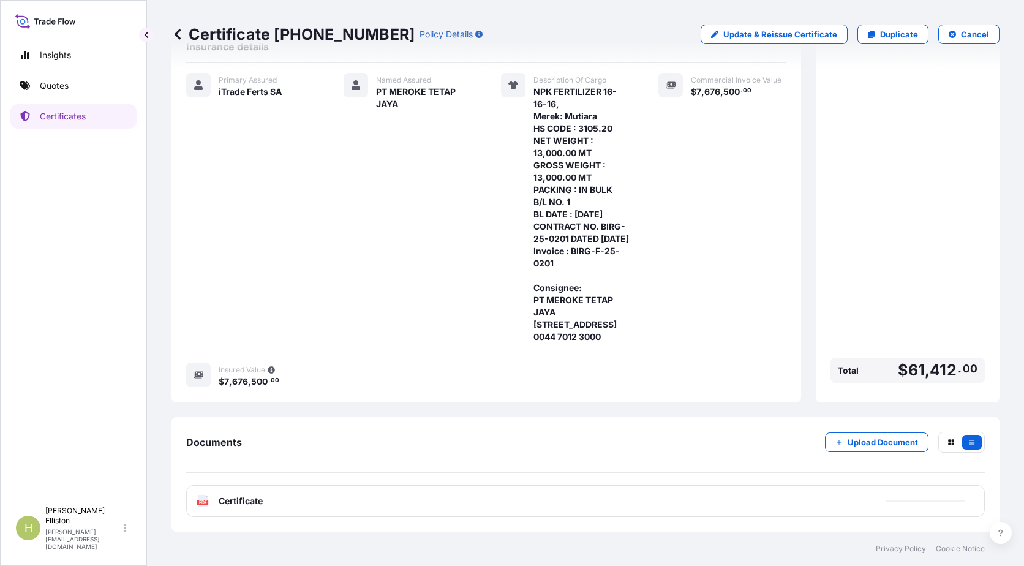
scroll to position [307, 0]
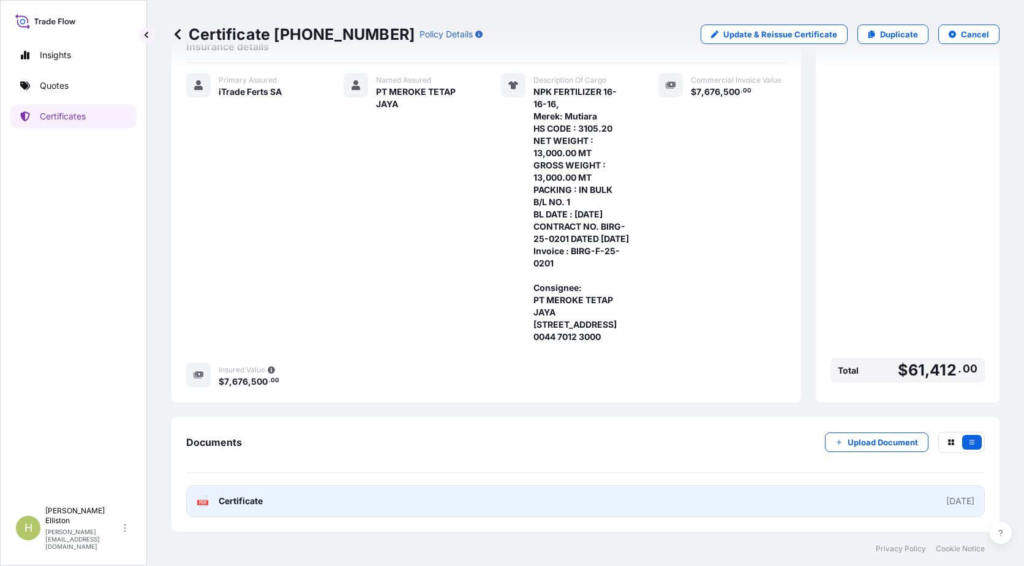
click at [611, 502] on link "PDF Certificate 2025-09-12" at bounding box center [585, 501] width 799 height 32
